Goal: Check status

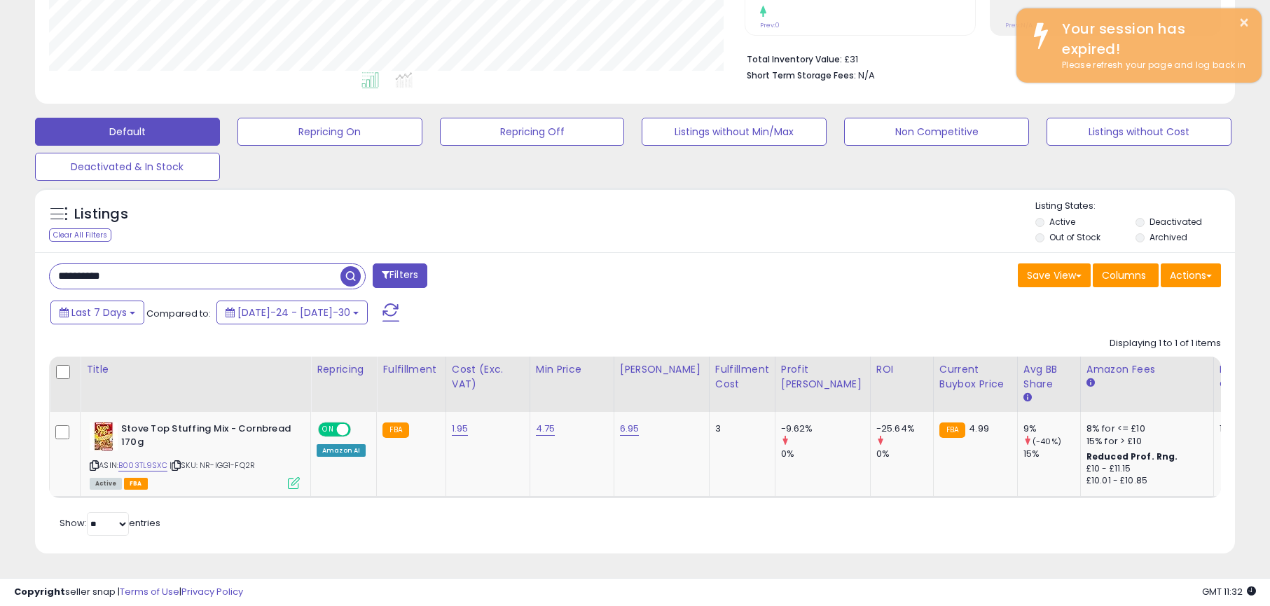
scroll to position [0, 3]
